Goal: Find contact information: Find contact information

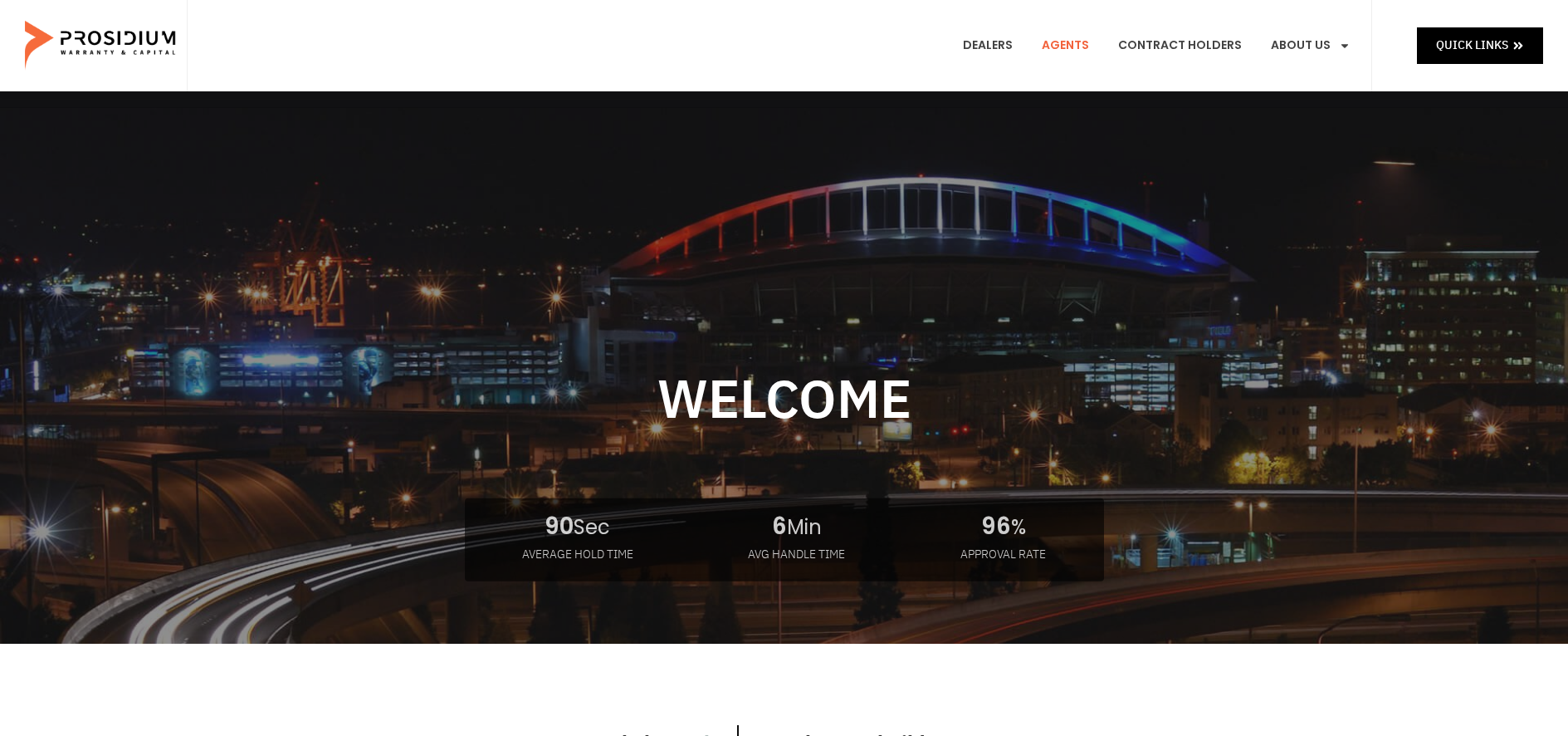
click at [1079, 40] on link "Agents" at bounding box center [1065, 46] width 72 height 62
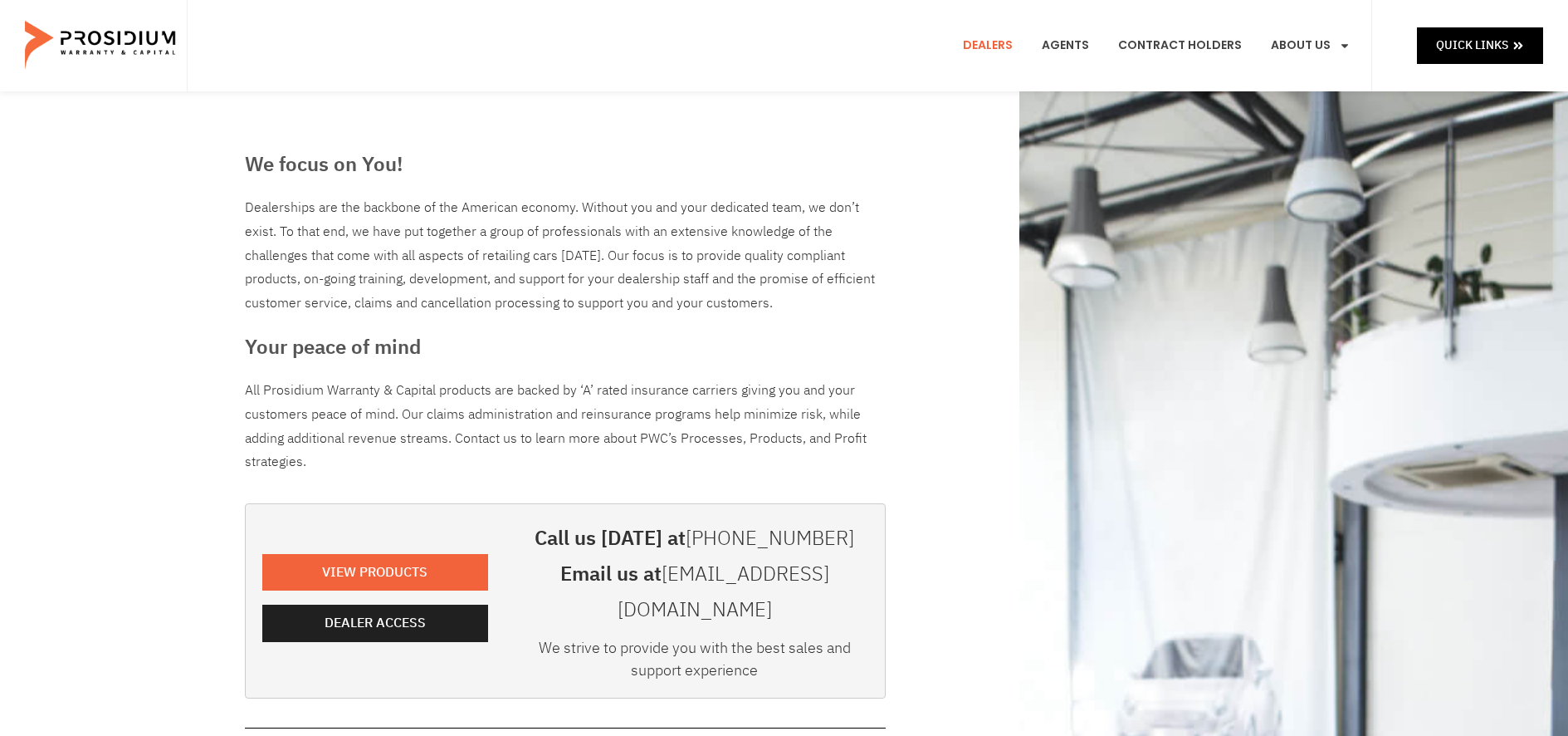
click at [1000, 47] on e-page-transition at bounding box center [784, 368] width 1568 height 736
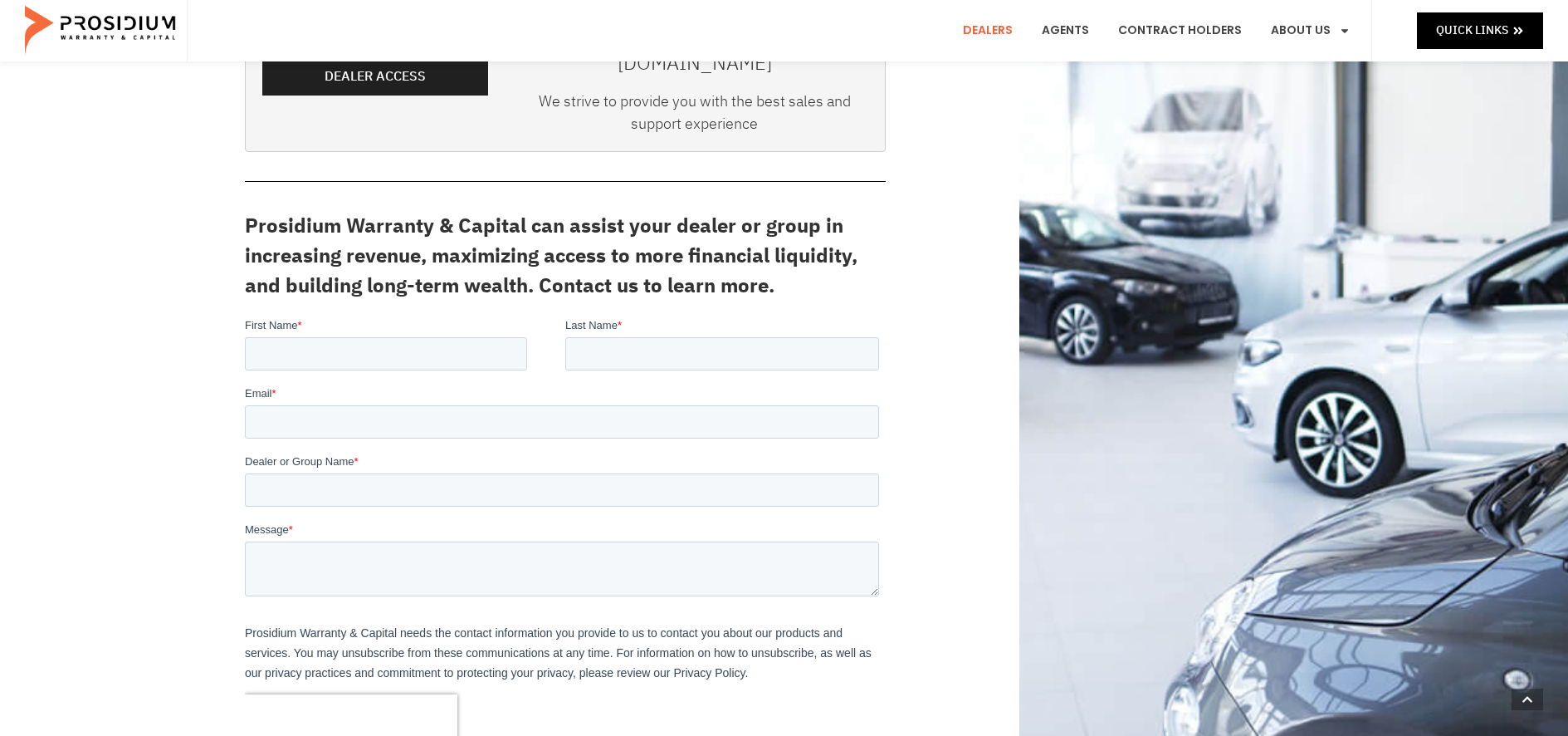
scroll to position [463, 0]
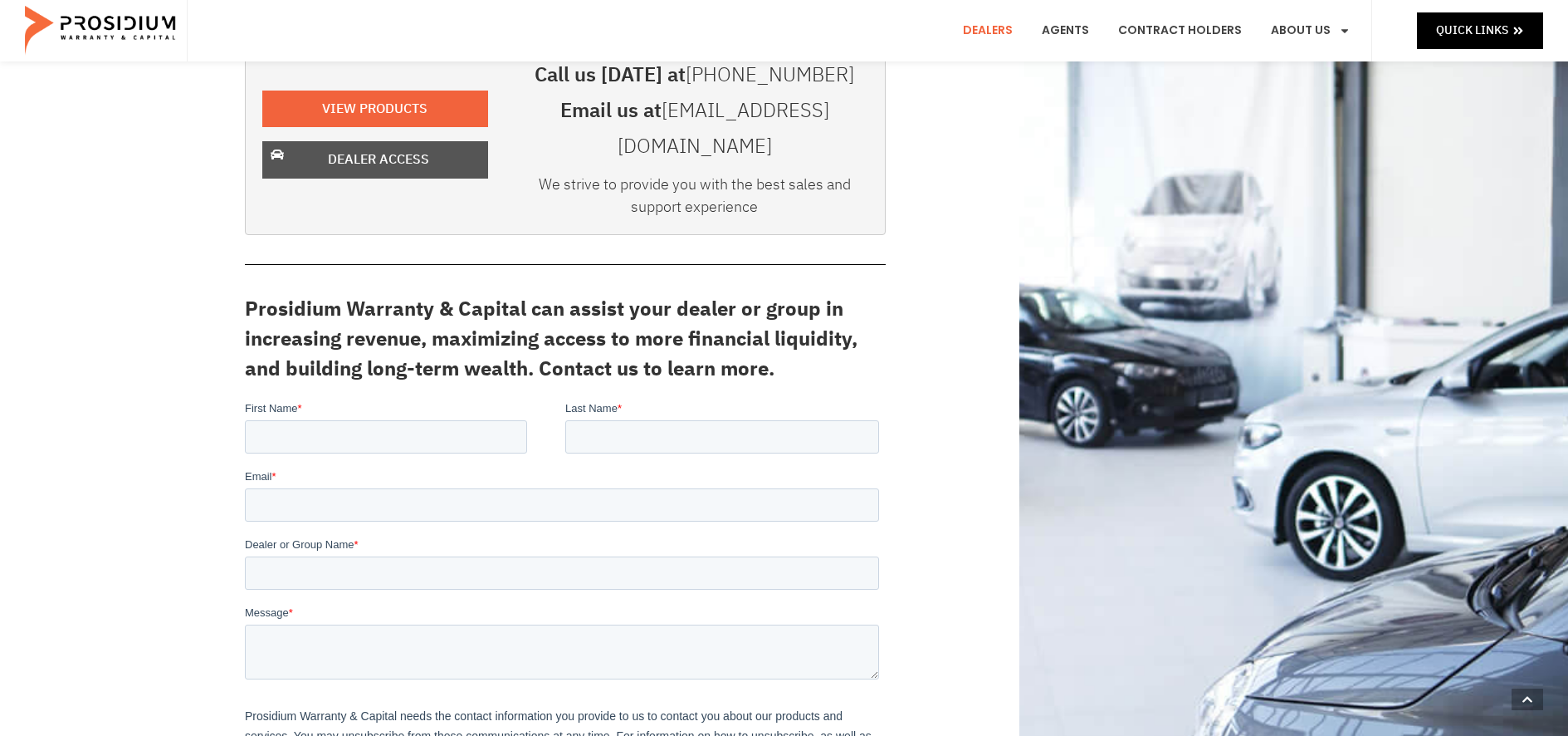
click at [389, 148] on span "Dealer Access" at bounding box center [379, 160] width 101 height 24
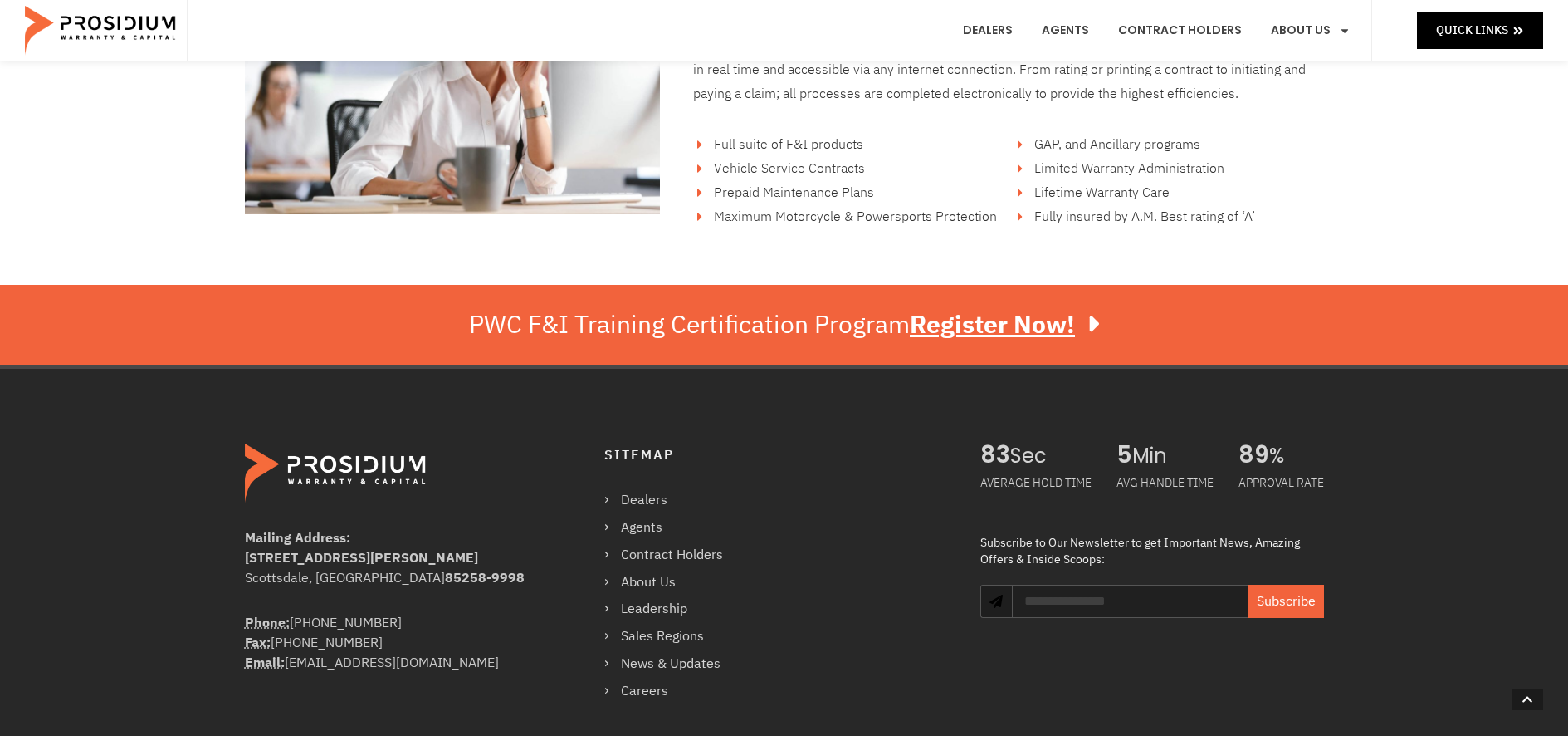
scroll to position [2916, 0]
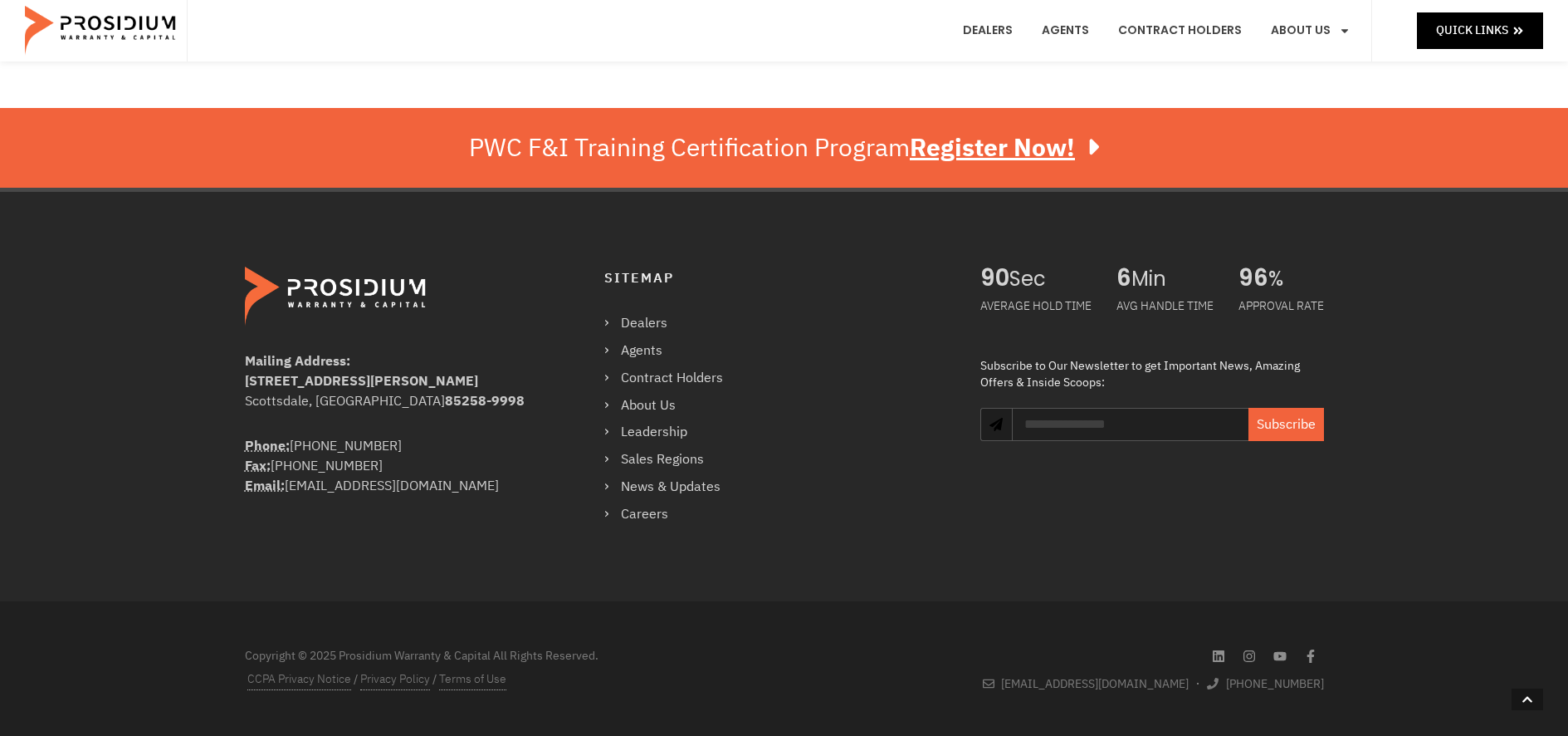
drag, startPoint x: 396, startPoint y: 446, endPoint x: 295, endPoint y: 443, distance: 101.0
click at [295, 443] on div "Phone: [PHONE_NUMBER] Fax: [PHONE_NUMBER] Email: [EMAIL_ADDRESS][DOMAIN_NAME]" at bounding box center [391, 466] width 293 height 60
